Goal: Task Accomplishment & Management: Use online tool/utility

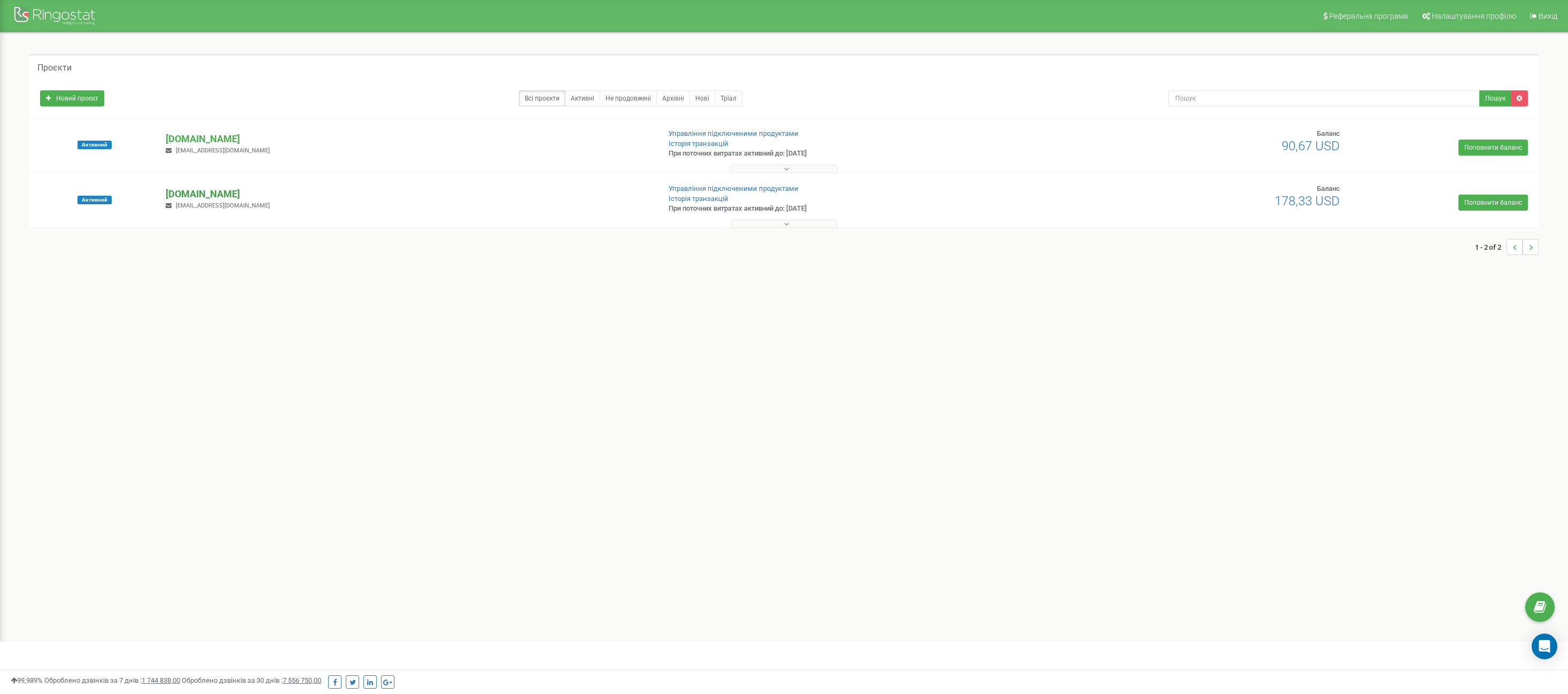
click at [206, 194] on p "[DOMAIN_NAME]" at bounding box center [408, 194] width 485 height 14
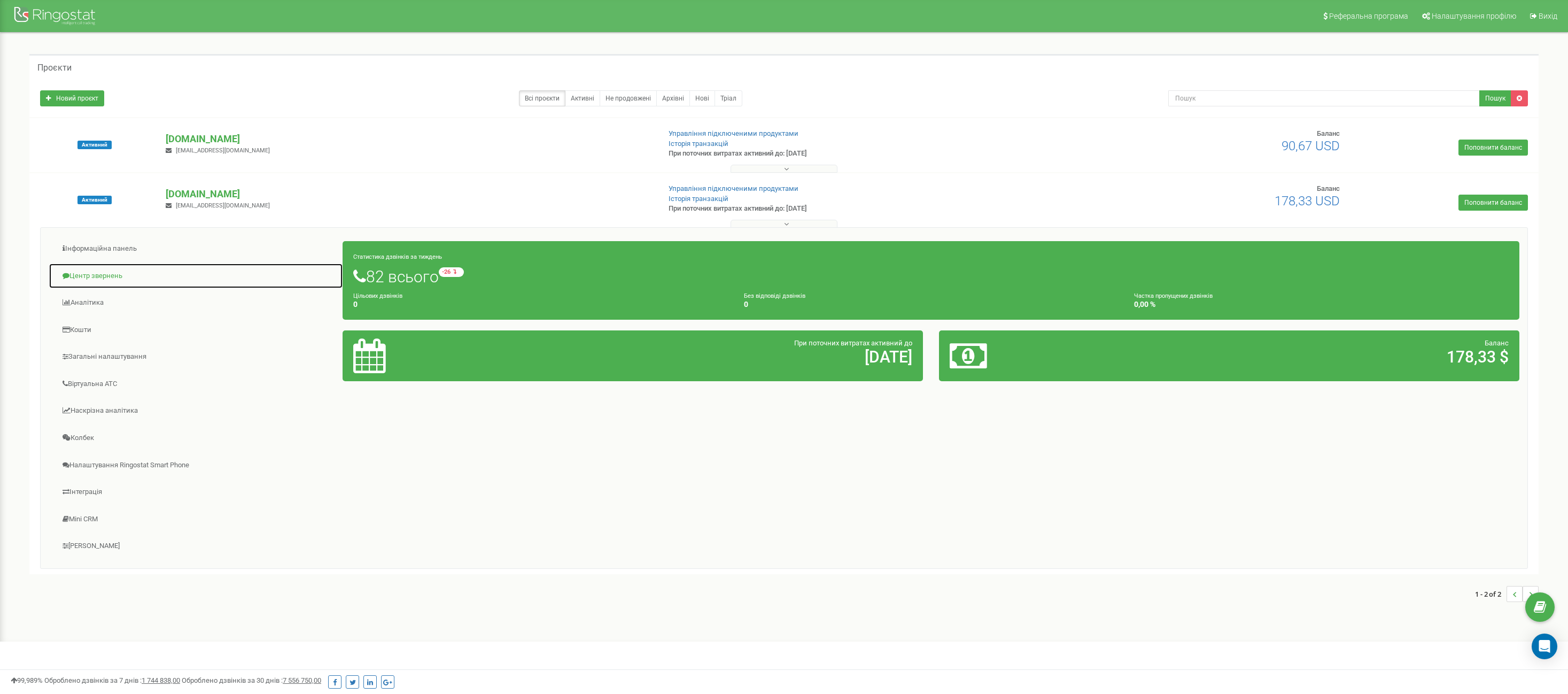
click at [108, 275] on link "Центр звернень" at bounding box center [196, 276] width 295 height 26
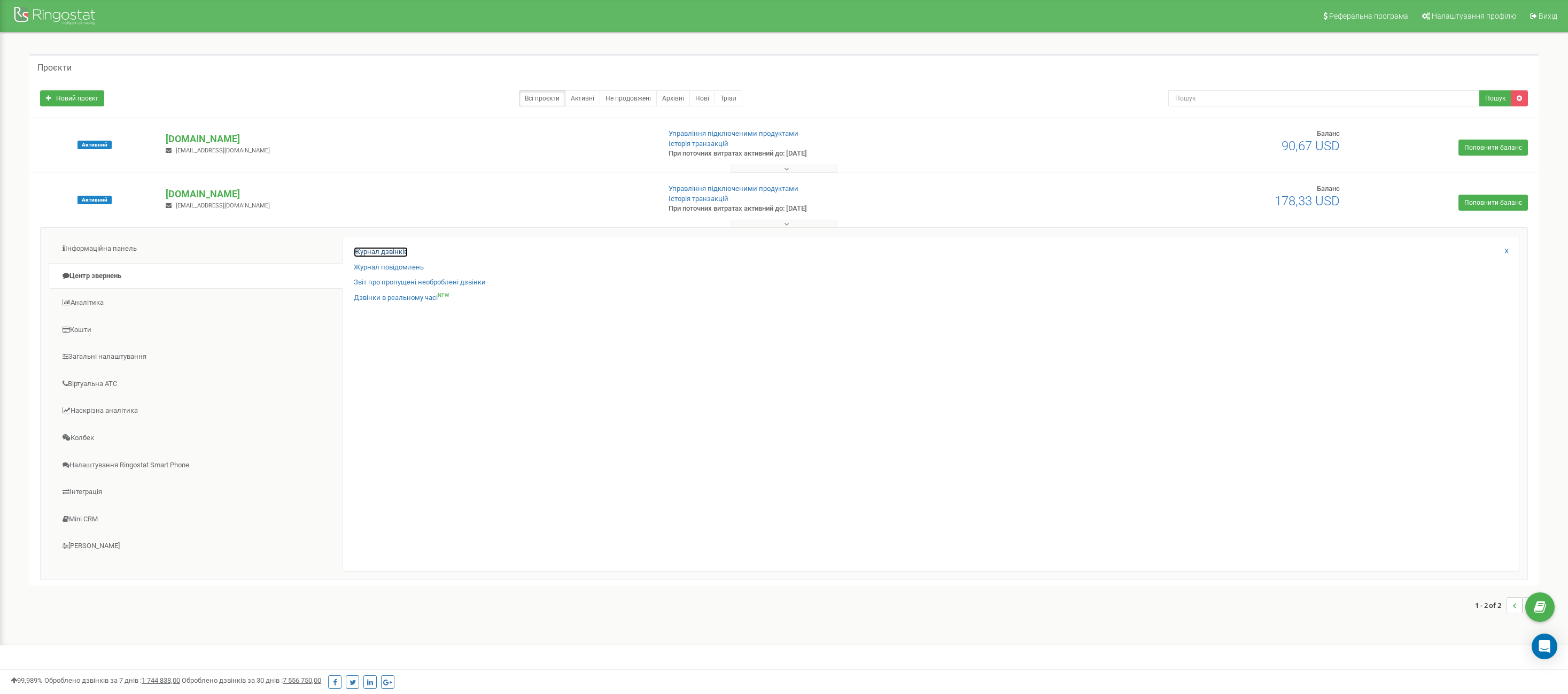
click at [359, 250] on link "Журнал дзвінків" at bounding box center [380, 252] width 54 height 10
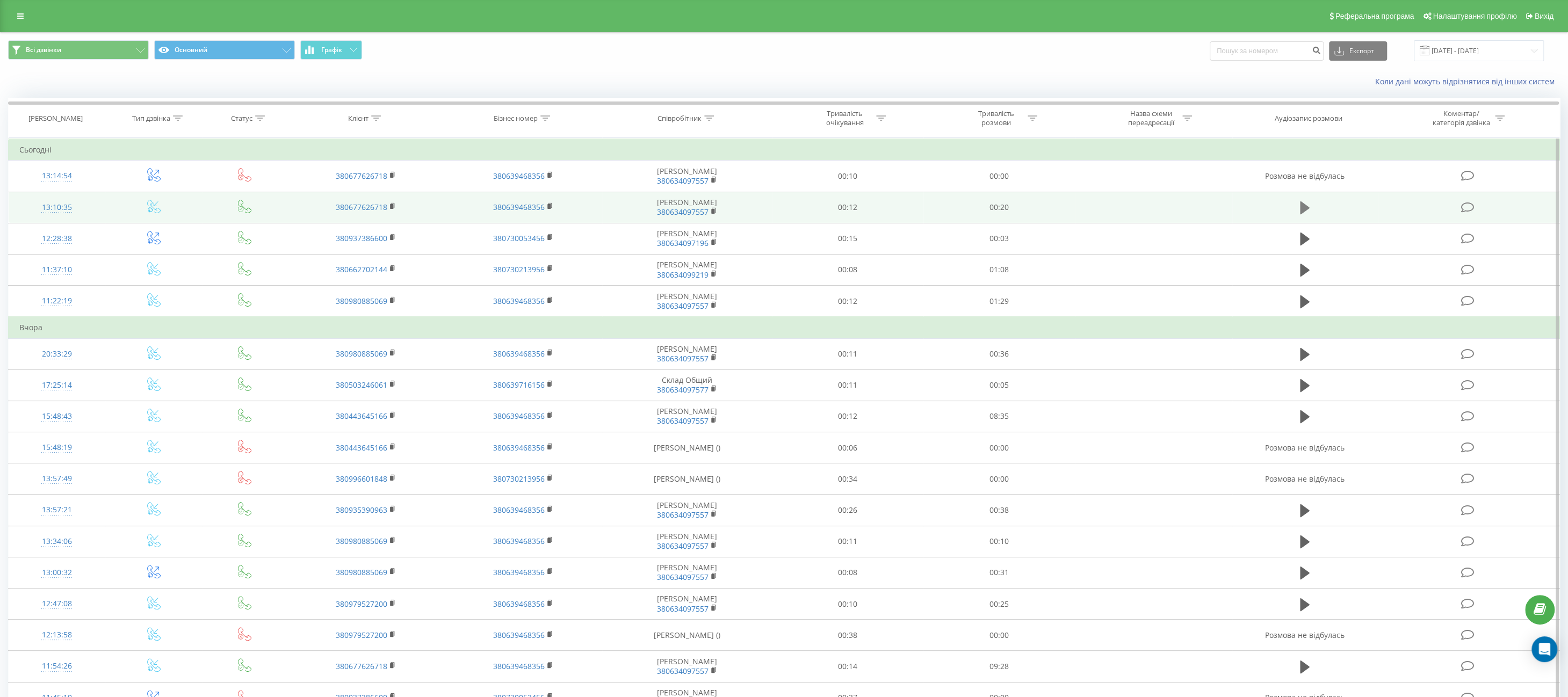
click at [1299, 205] on button at bounding box center [1304, 208] width 16 height 16
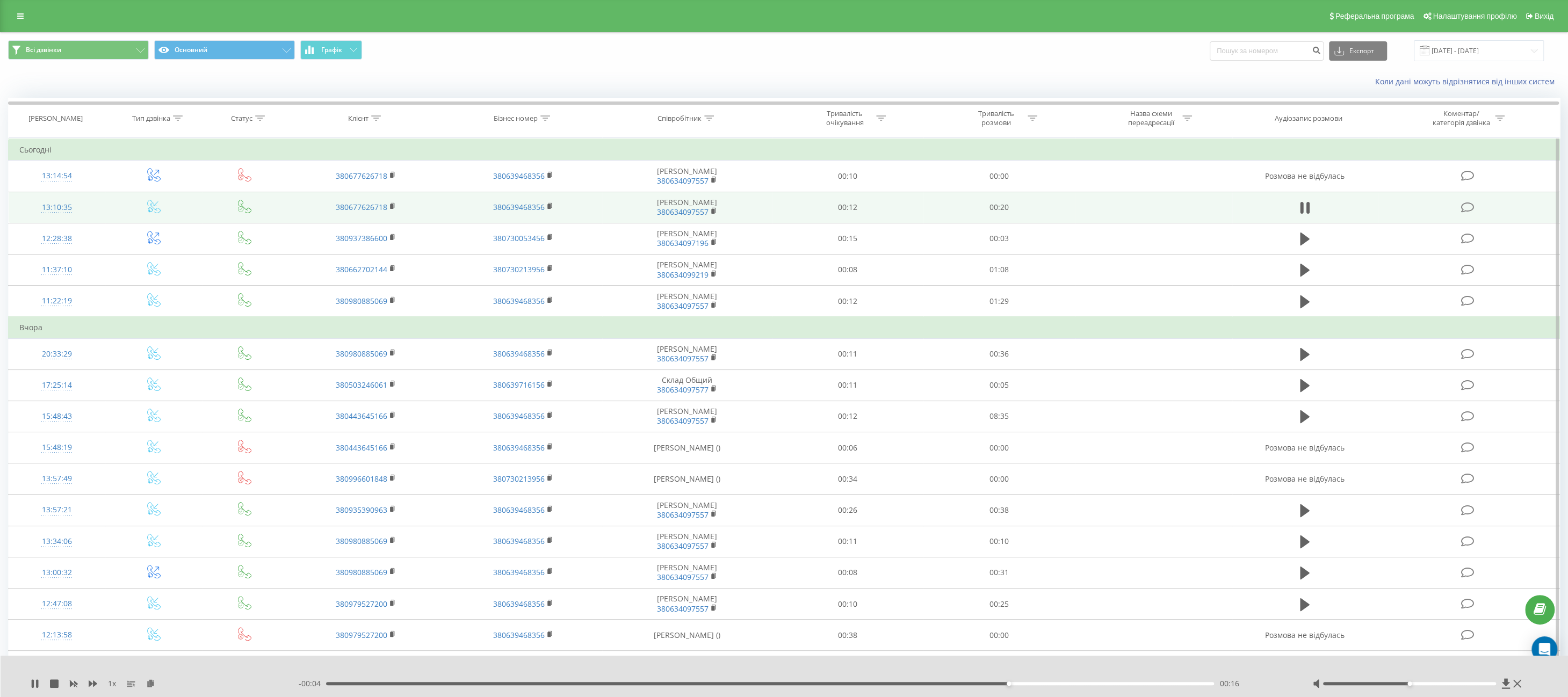
click at [905, 64] on div "Всі дзвінки Основний Графік Експорт .csv .xls .xlsx [DATE] - [DATE]" at bounding box center [784, 51] width 1567 height 36
click at [29, 684] on div "1 x - 00:02 00:18 00:18" at bounding box center [784, 676] width 1568 height 42
click at [31, 685] on icon at bounding box center [35, 684] width 9 height 9
